Goal: Task Accomplishment & Management: Use online tool/utility

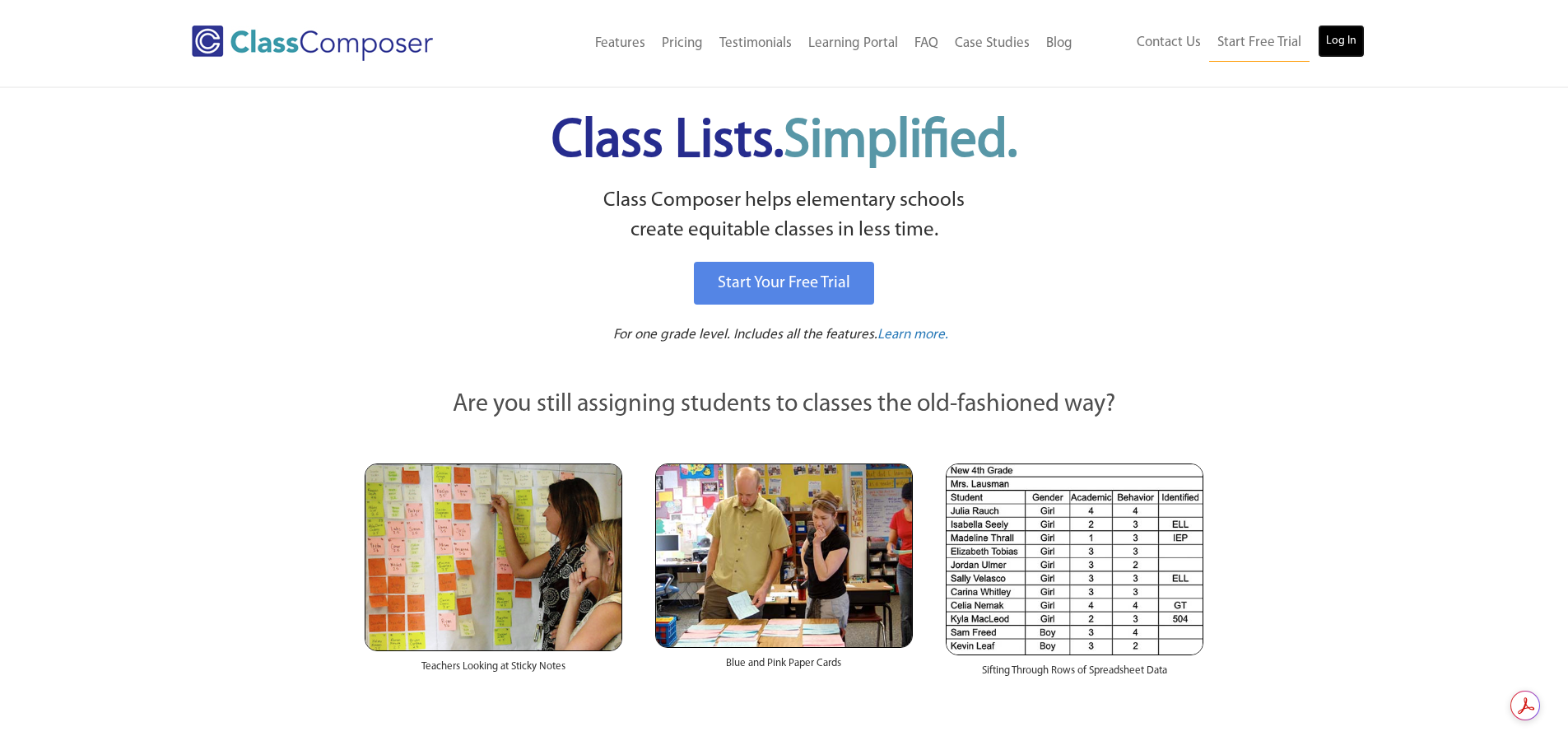
drag, startPoint x: 0, startPoint y: 0, endPoint x: 1339, endPoint y: 43, distance: 1339.7
click at [1339, 43] on link "Log In" at bounding box center [1341, 41] width 47 height 33
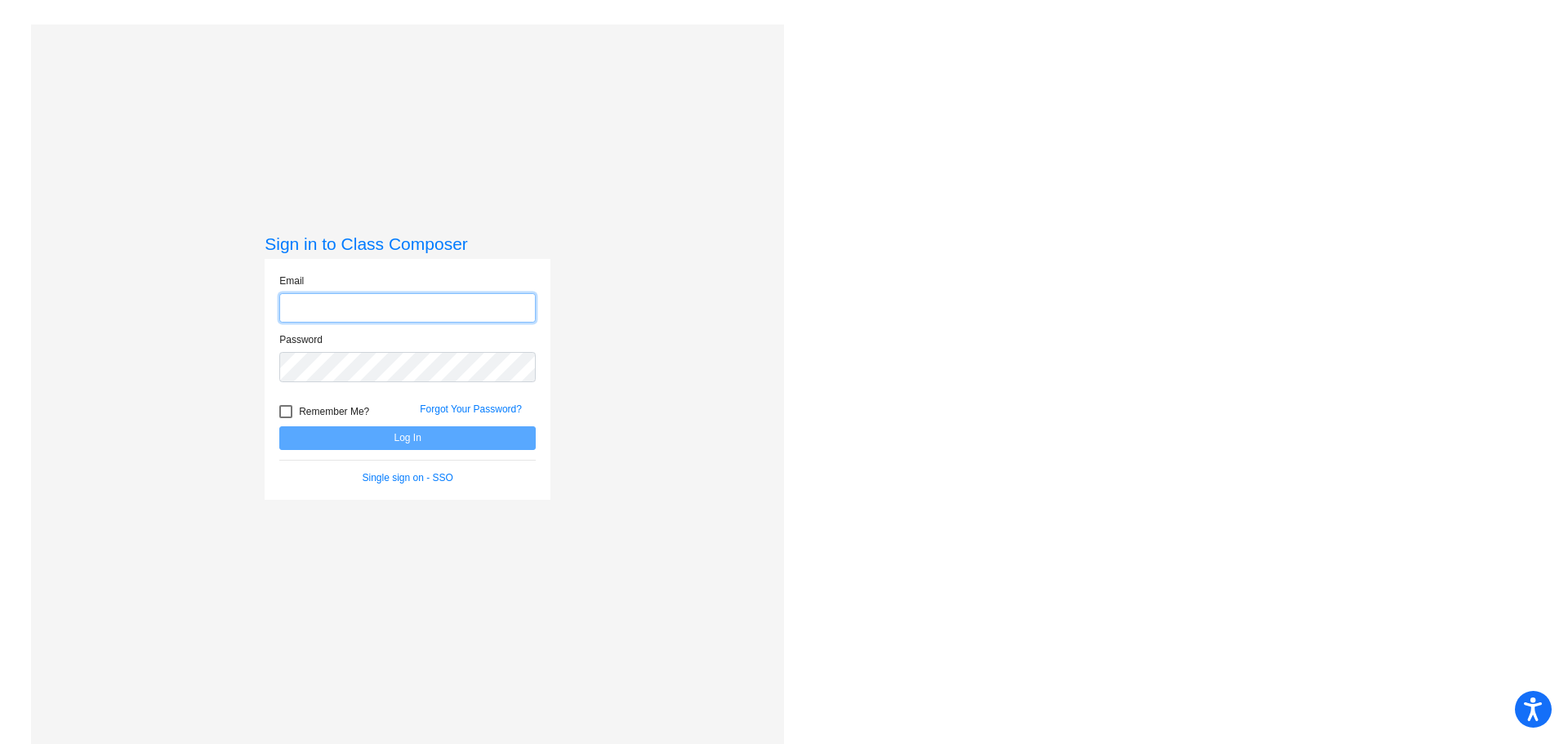
type input "tanya.nees@d51schools.org"
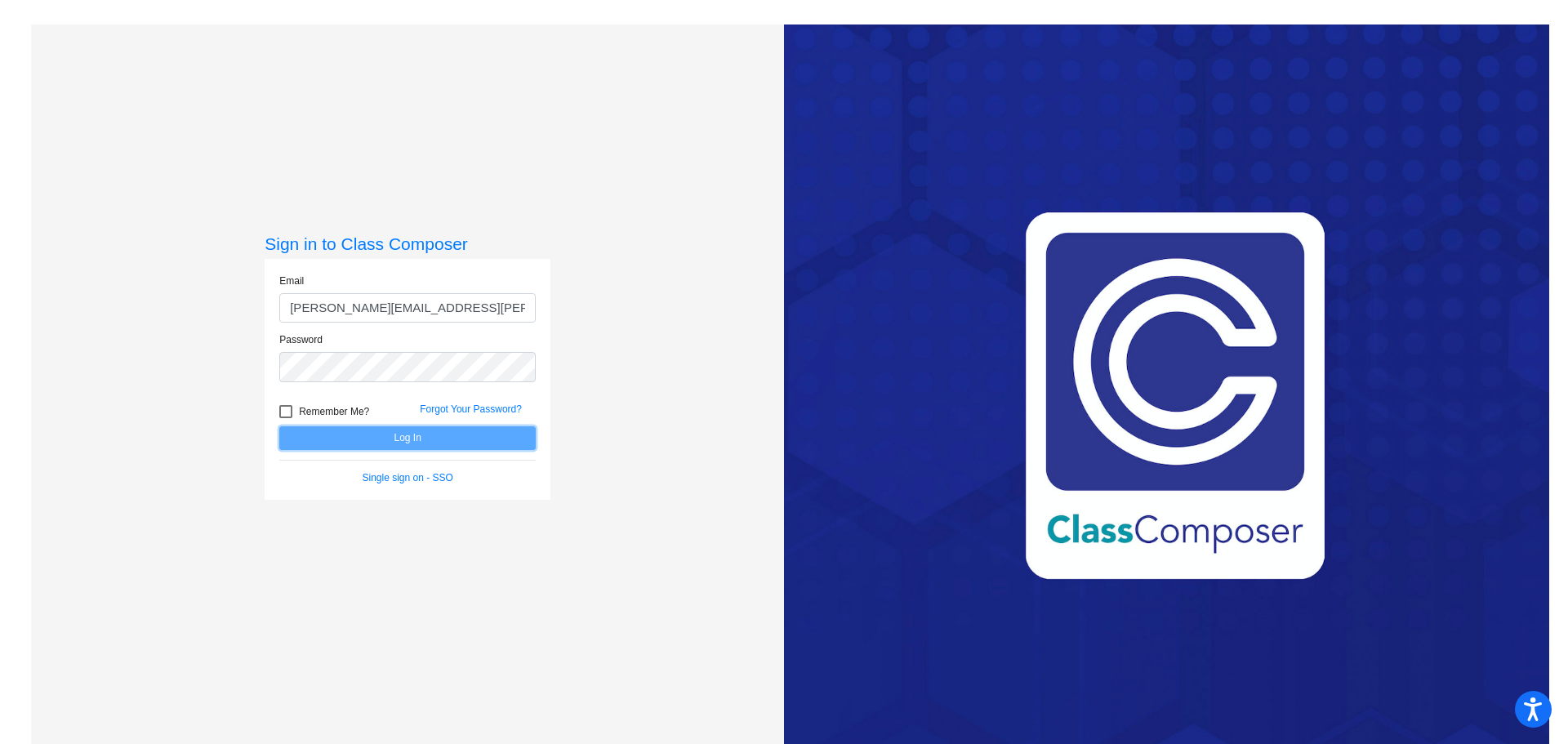
click at [450, 440] on button "Log In" at bounding box center [407, 438] width 256 height 24
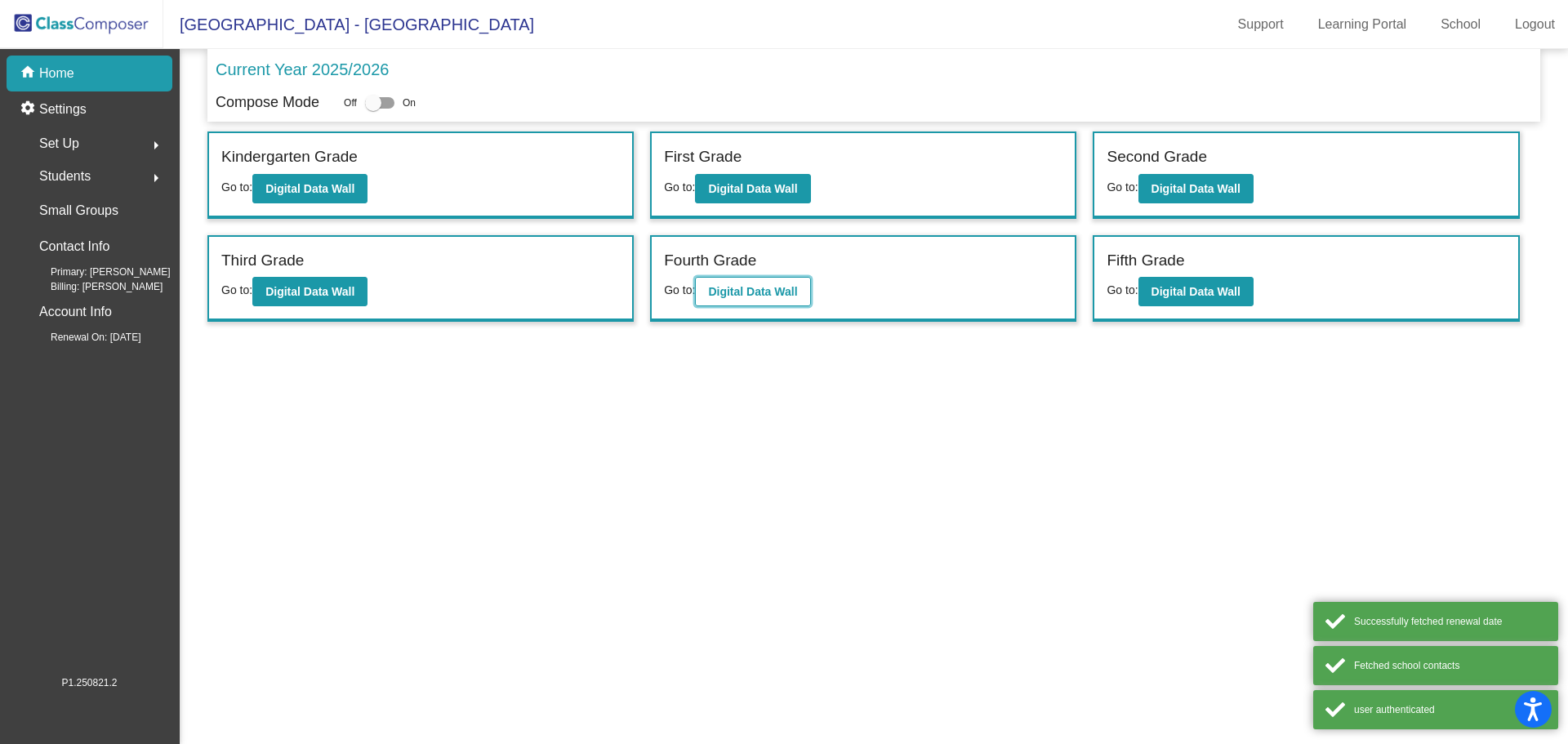
click at [768, 294] on b "Digital Data Wall" at bounding box center [752, 290] width 89 height 13
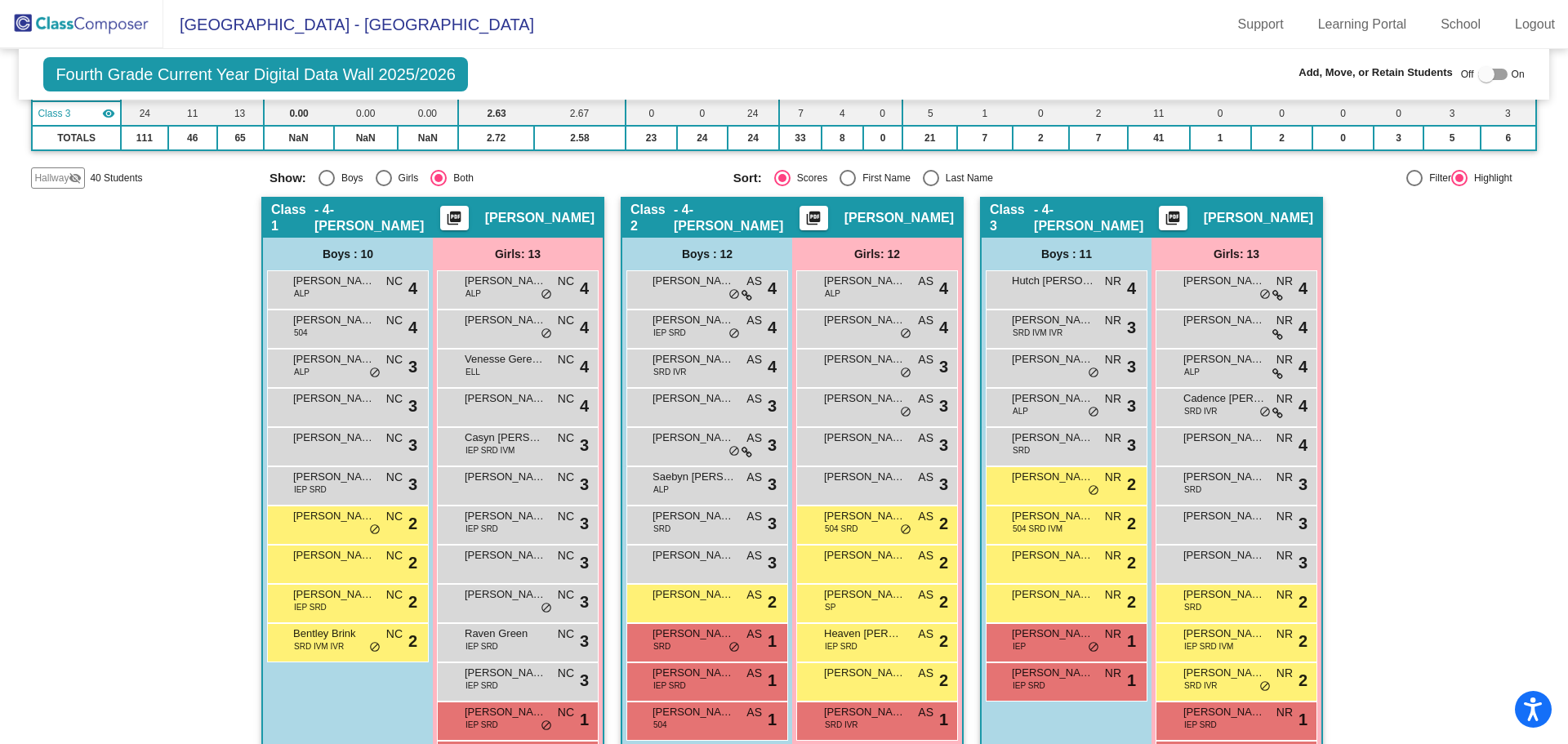
scroll to position [245, 0]
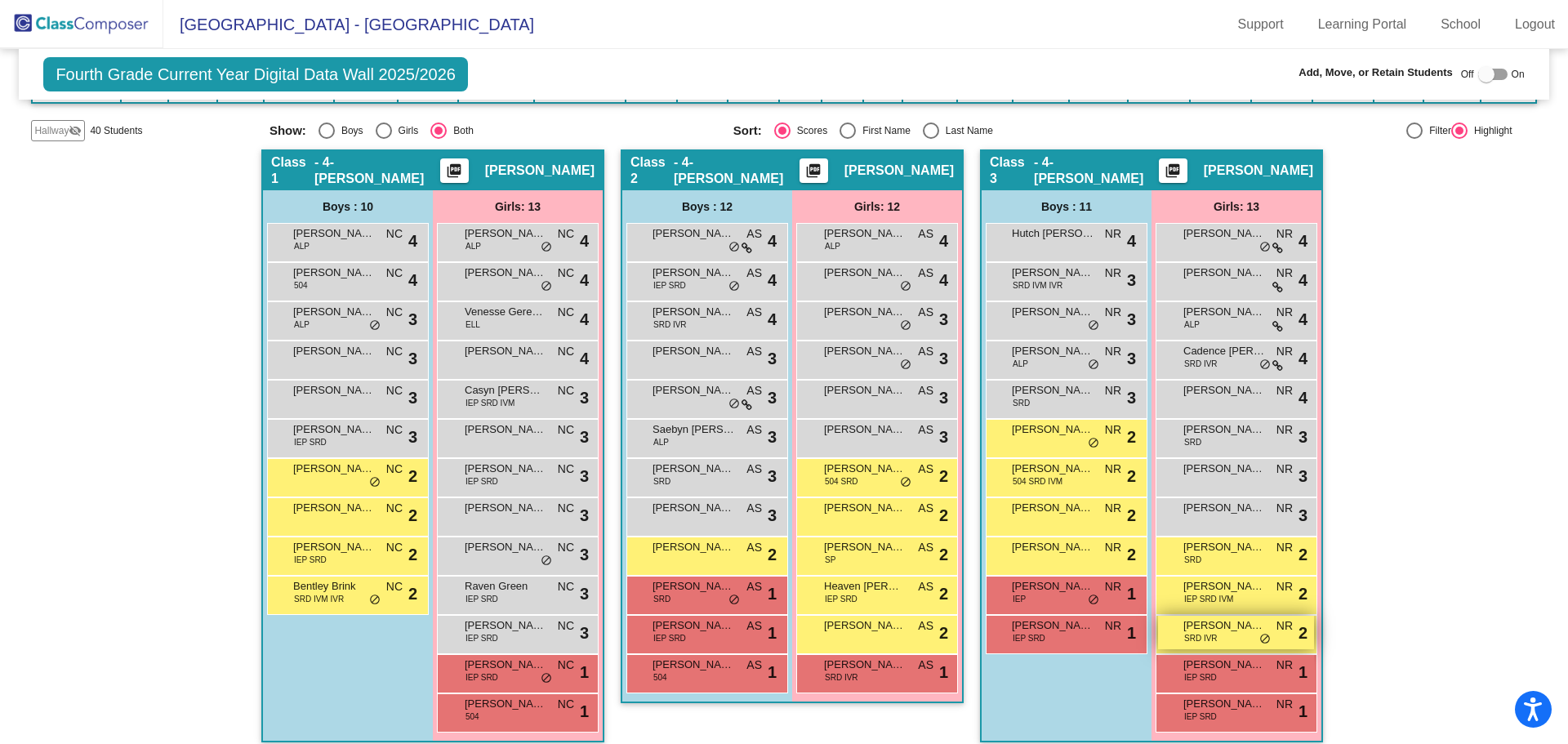
click at [1259, 633] on span "do_not_disturb_alt" at bounding box center [1265, 638] width 12 height 13
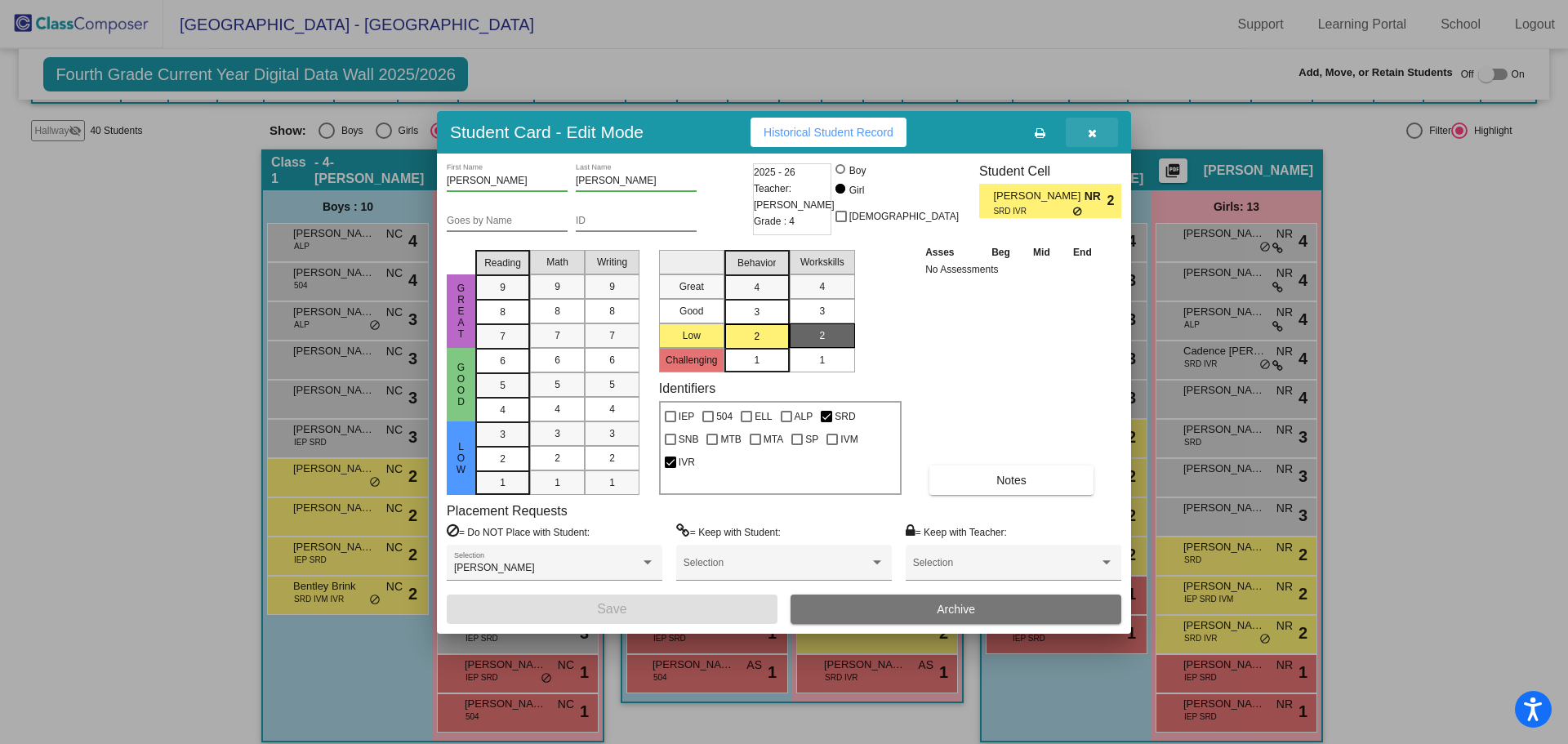
click at [1096, 133] on icon "button" at bounding box center [1092, 133] width 9 height 12
